Goal: Task Accomplishment & Management: Manage account settings

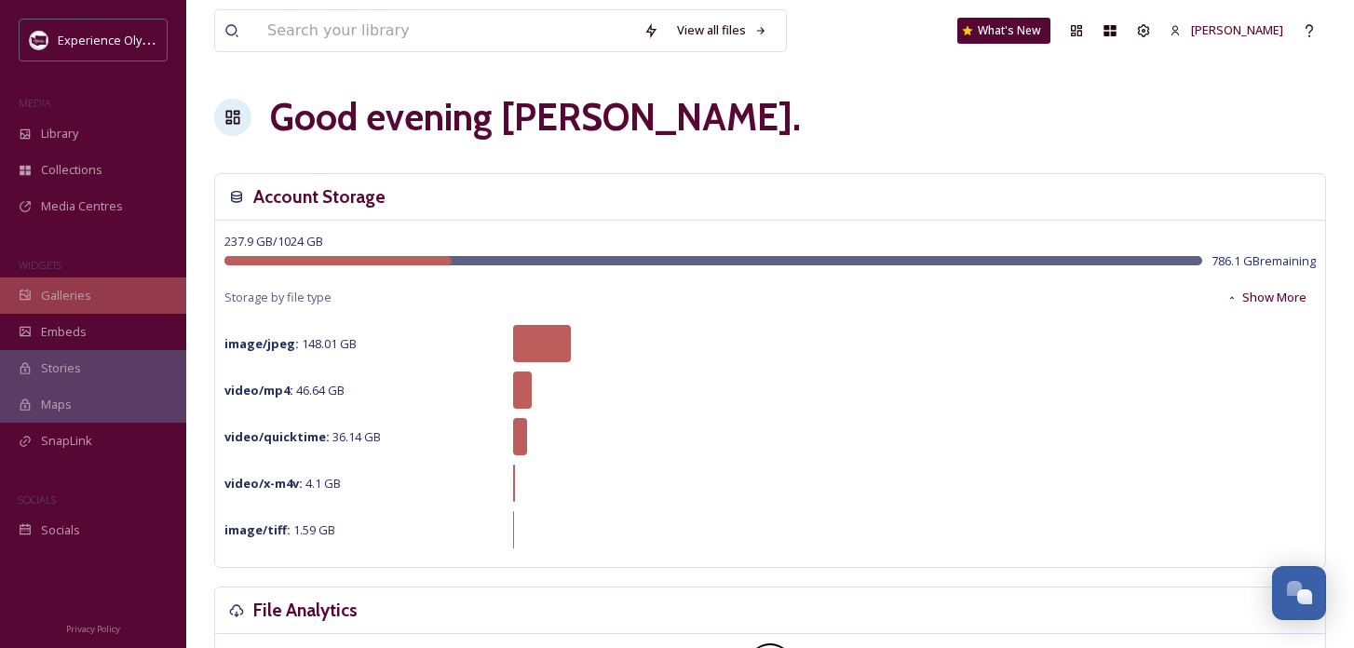
click at [82, 299] on span "Galleries" at bounding box center [66, 296] width 50 height 18
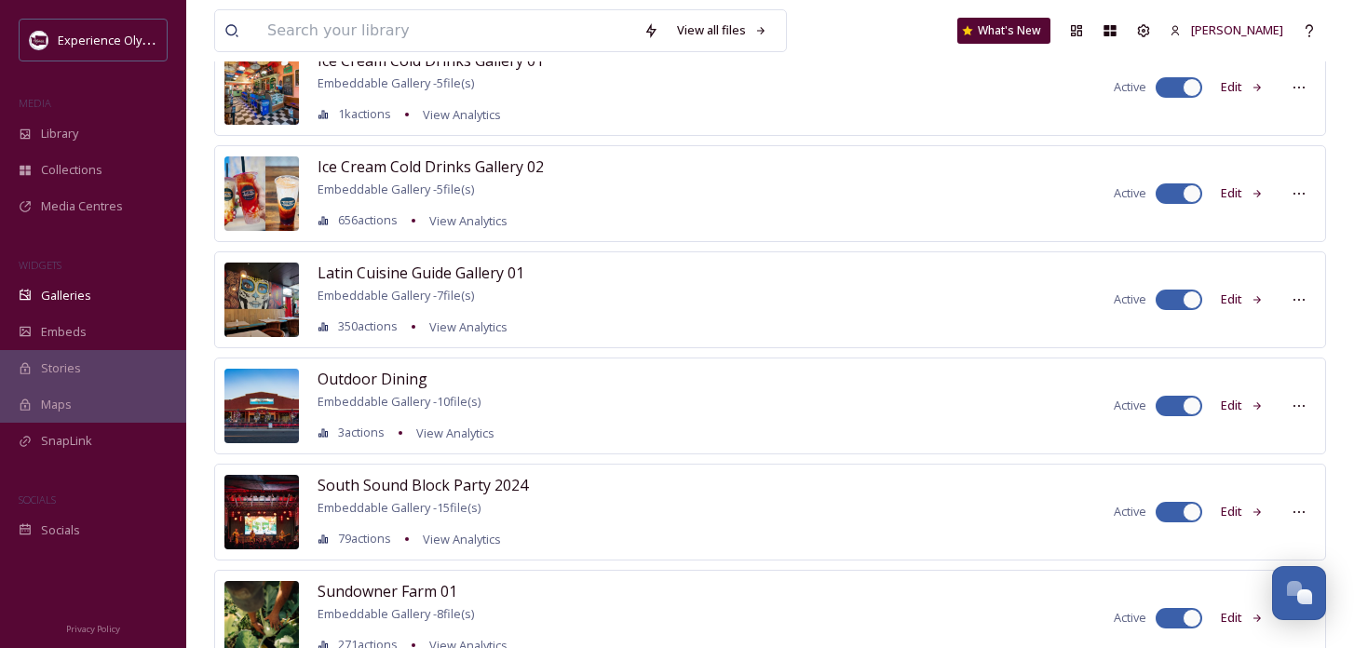
scroll to position [706, 0]
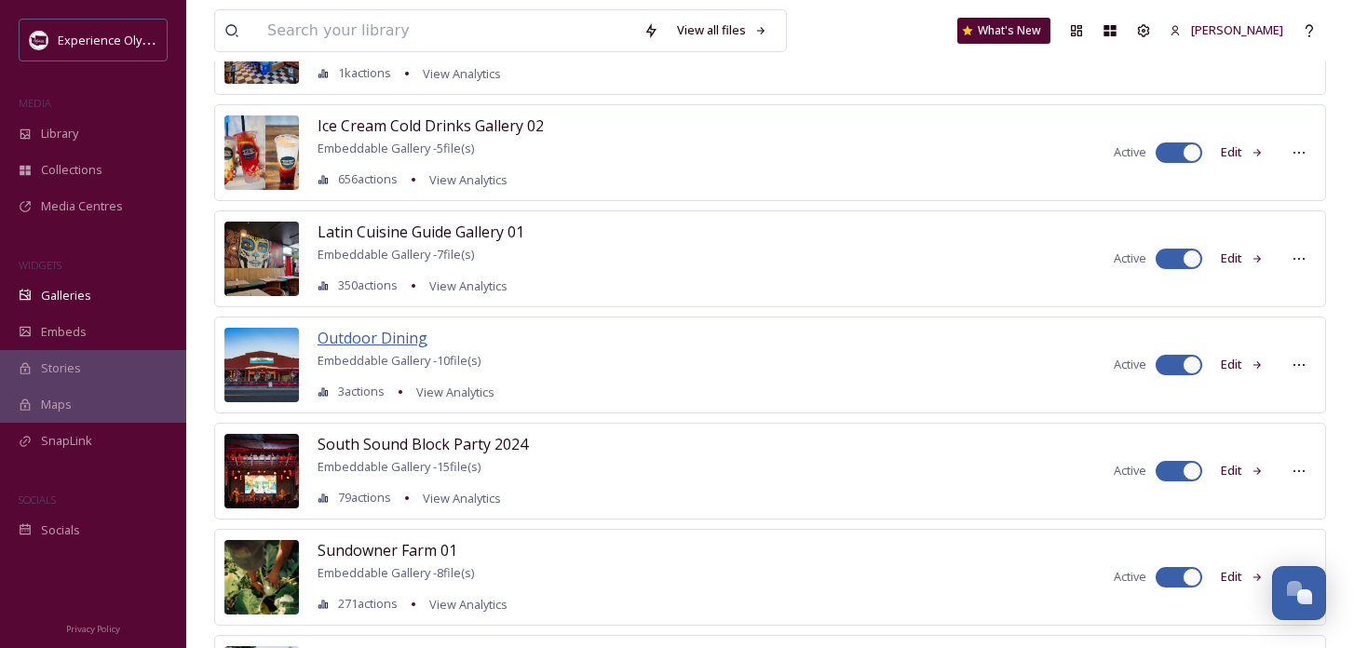
click at [390, 333] on span "Outdoor Dining" at bounding box center [373, 338] width 110 height 20
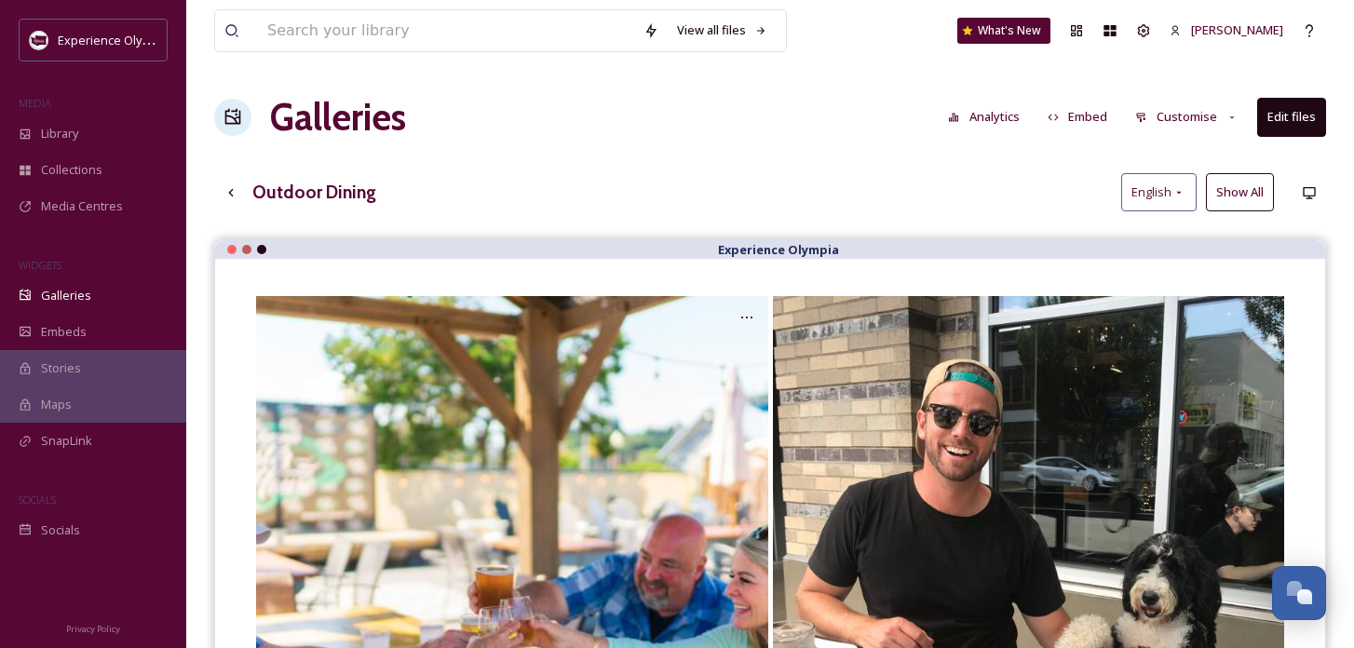
click at [1198, 118] on button "Customise" at bounding box center [1187, 117] width 122 height 36
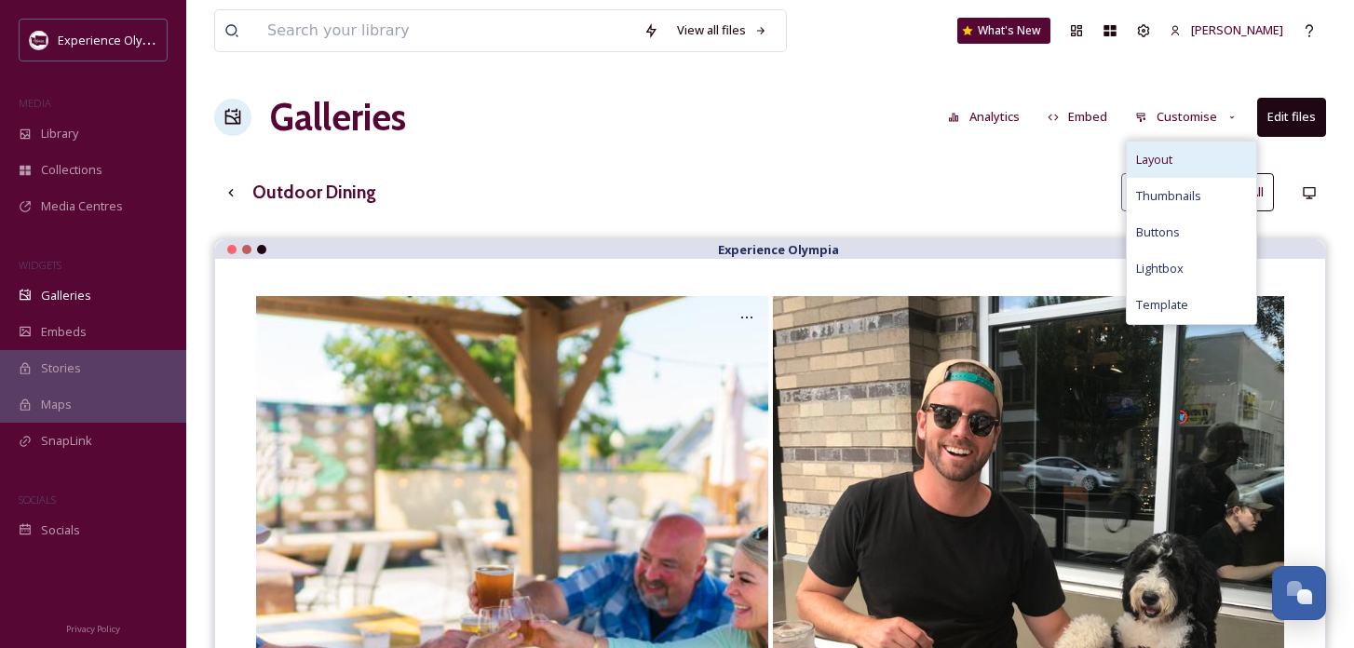
click at [1184, 156] on div "Layout" at bounding box center [1191, 160] width 129 height 36
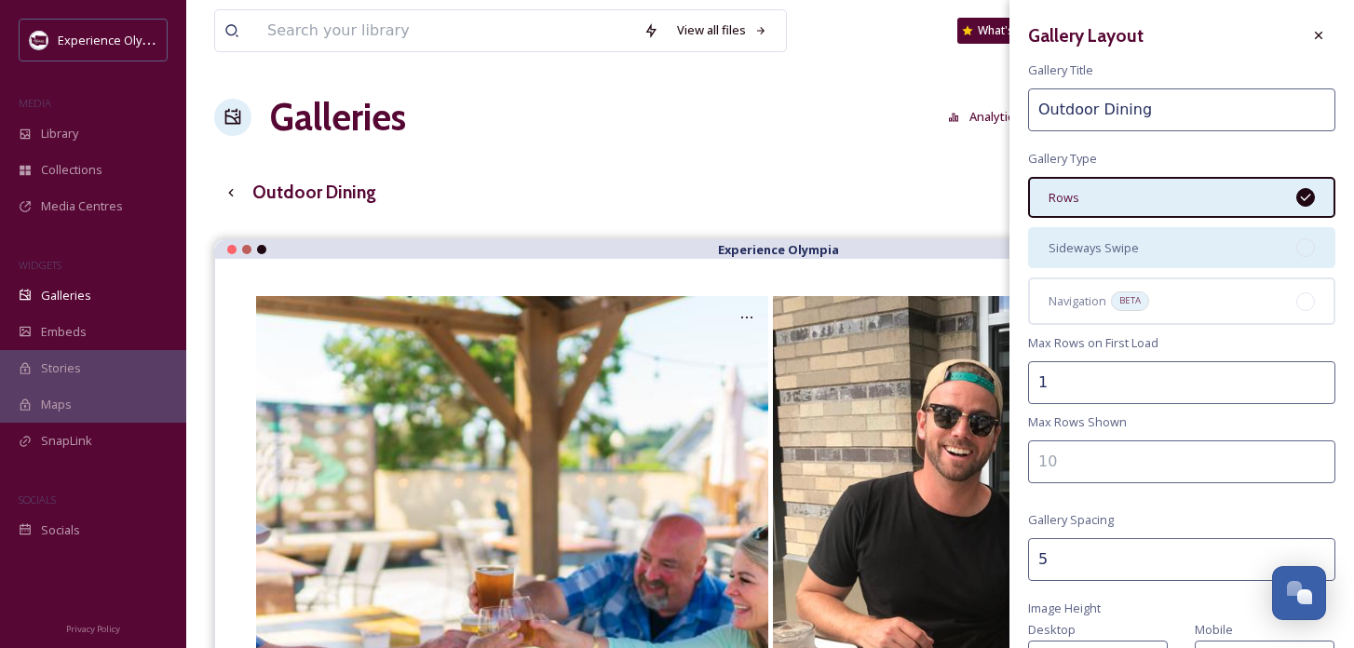
click at [1237, 239] on div "Sideways Swipe" at bounding box center [1181, 247] width 307 height 41
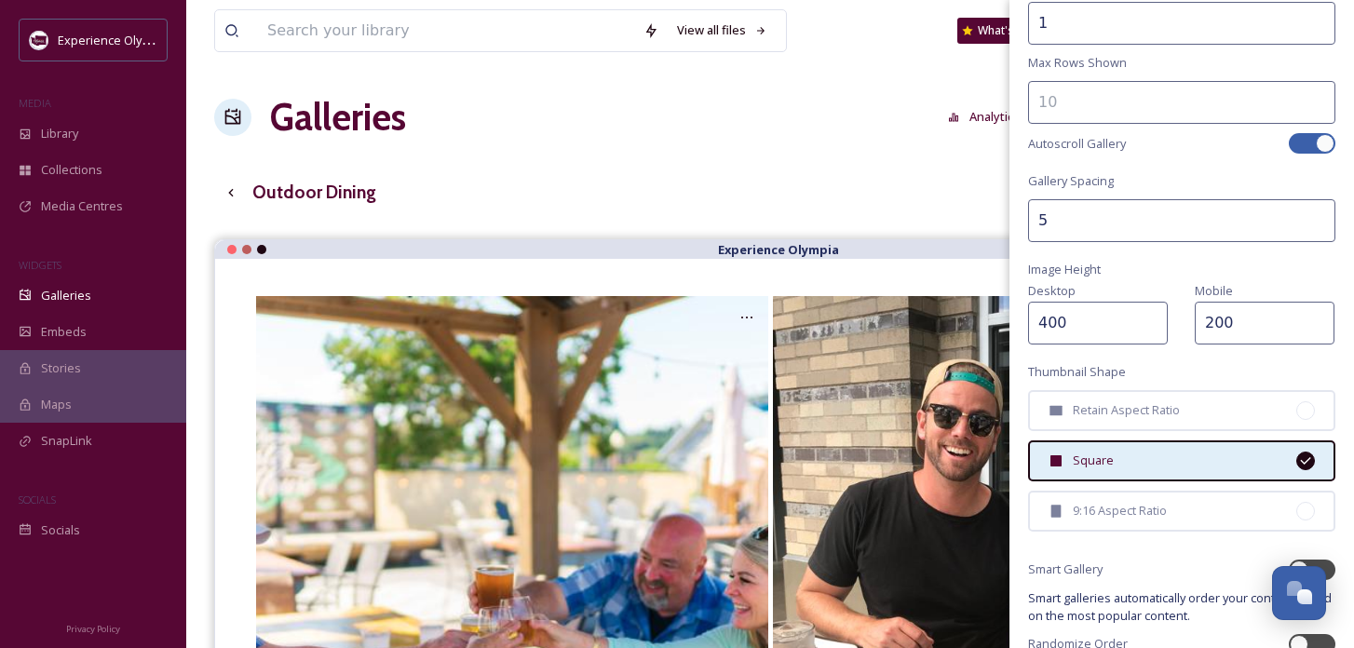
scroll to position [445, 0]
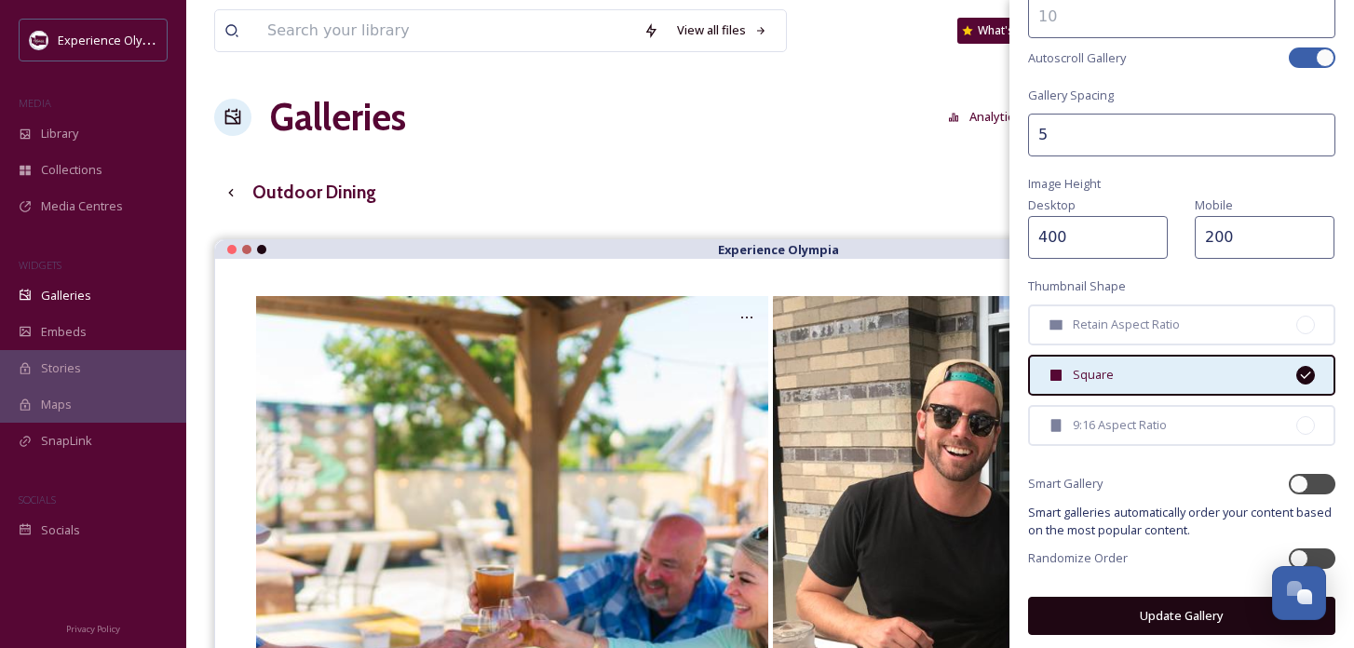
click at [1195, 602] on button "Update Gallery" at bounding box center [1181, 616] width 307 height 38
